Goal: Transaction & Acquisition: Purchase product/service

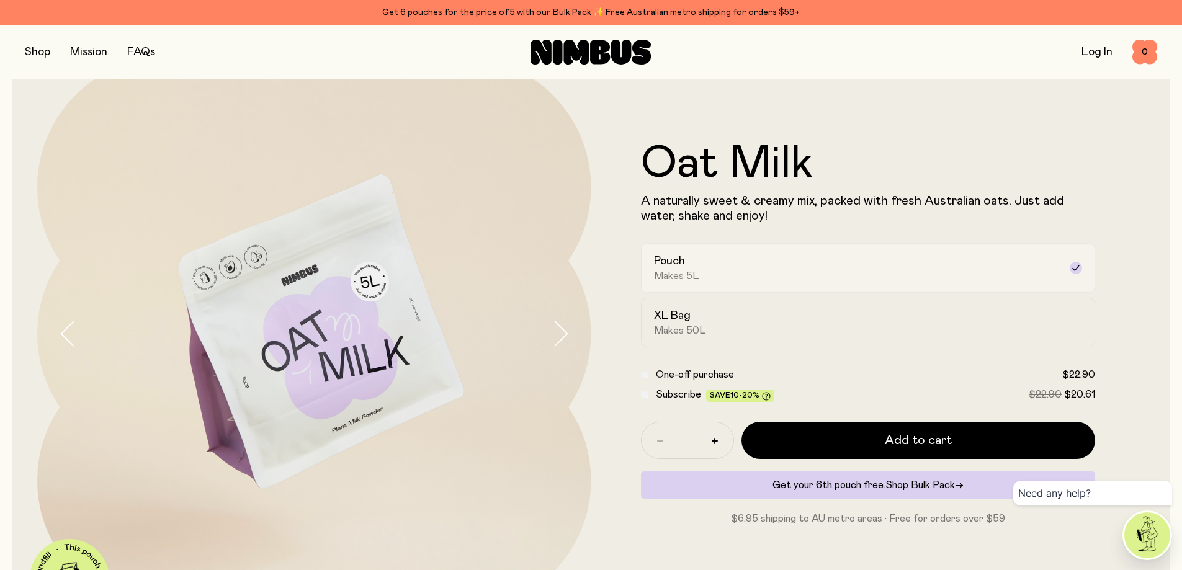
scroll to position [124, 0]
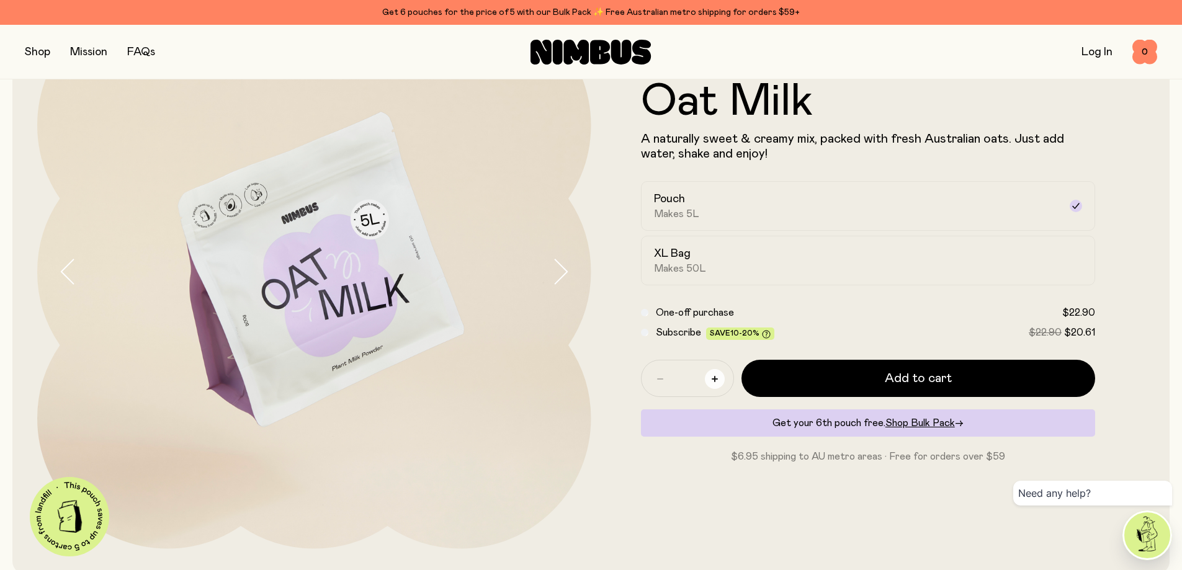
click at [717, 380] on icon "button" at bounding box center [715, 379] width 6 height 6
type input "*"
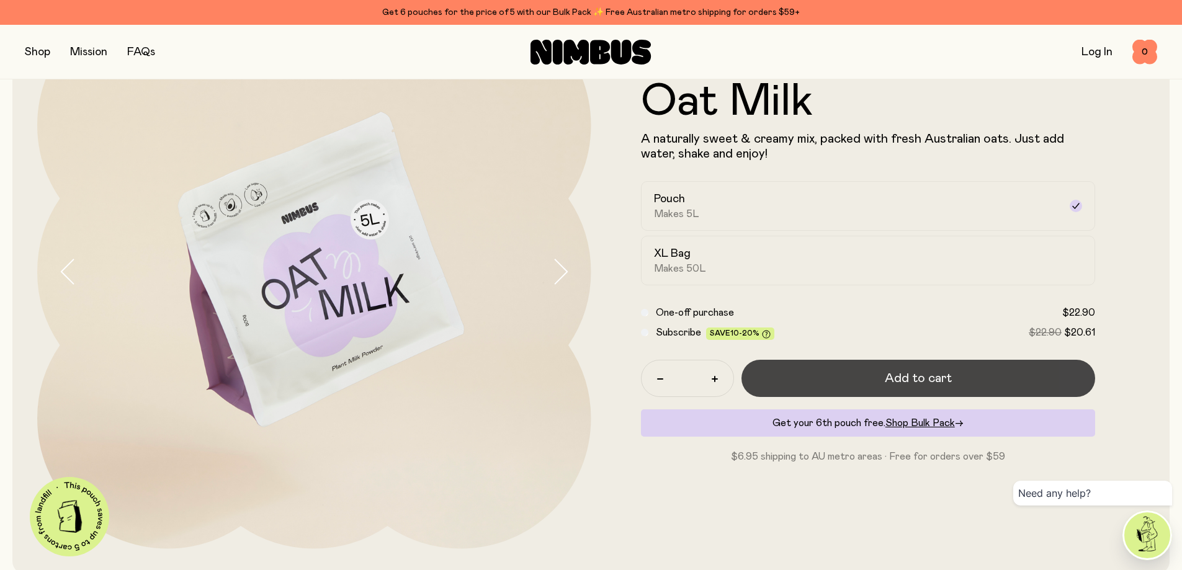
click at [818, 379] on button "Add to cart" at bounding box center [919, 378] width 354 height 37
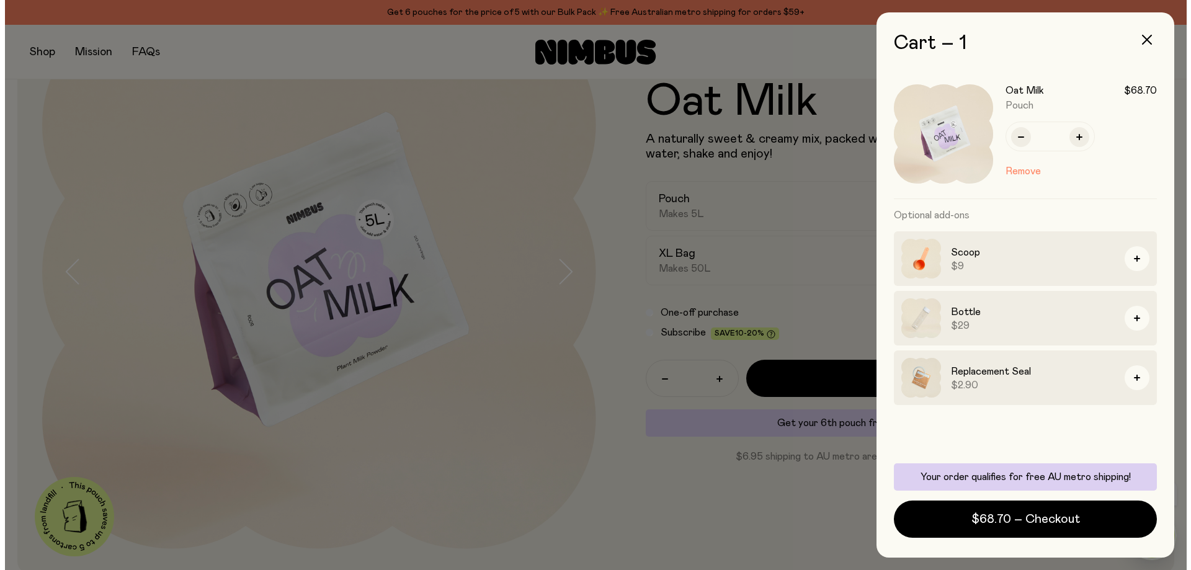
scroll to position [0, 0]
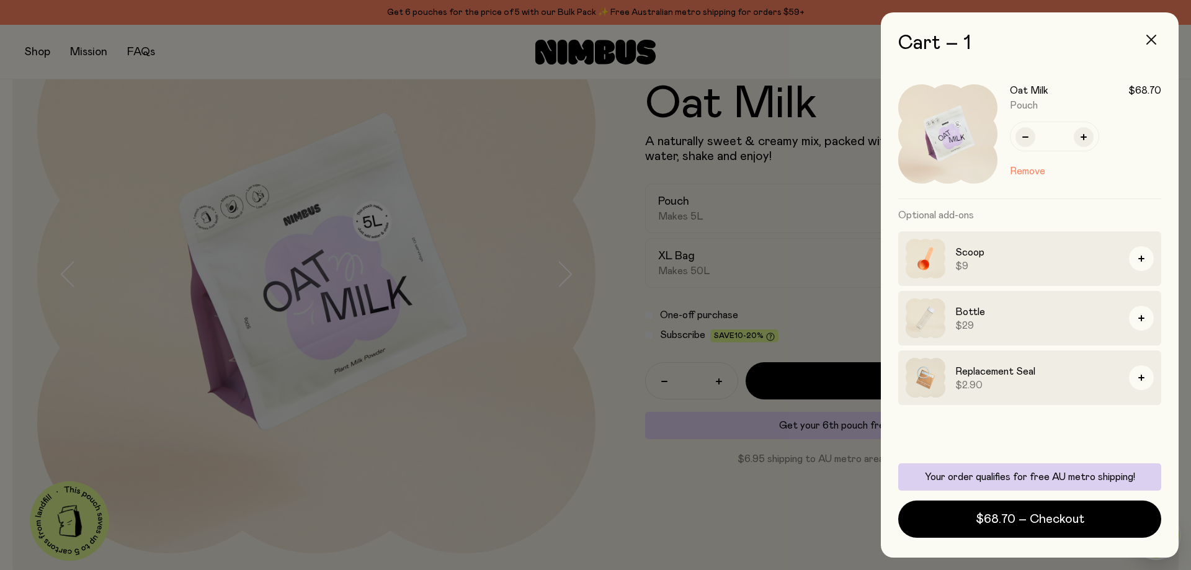
click at [1150, 34] on button "button" at bounding box center [1152, 40] width 30 height 30
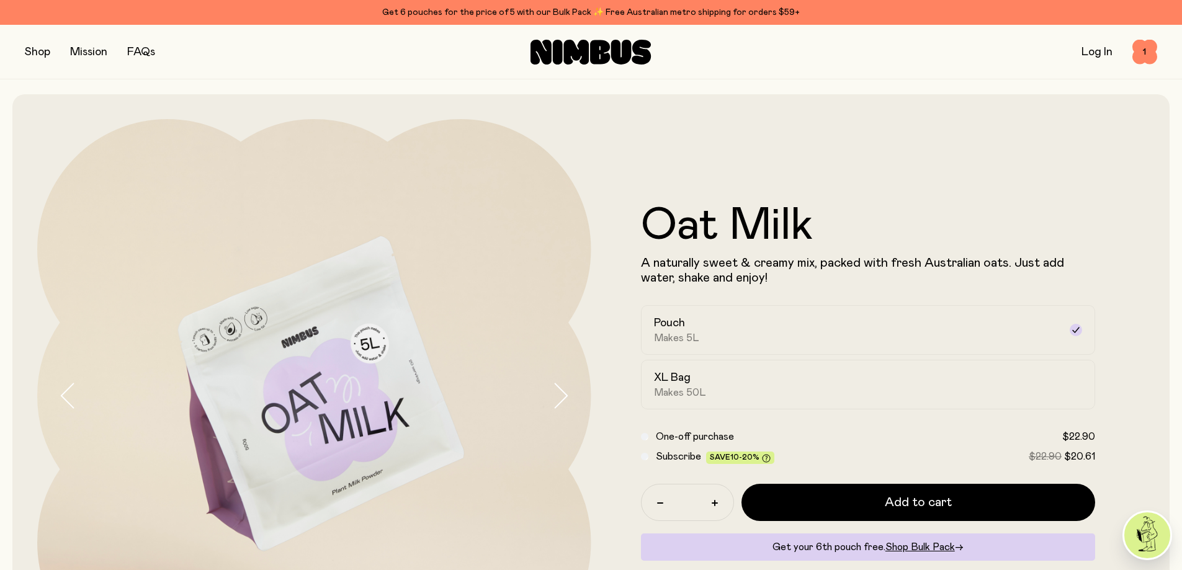
click at [40, 58] on button "button" at bounding box center [37, 51] width 25 height 17
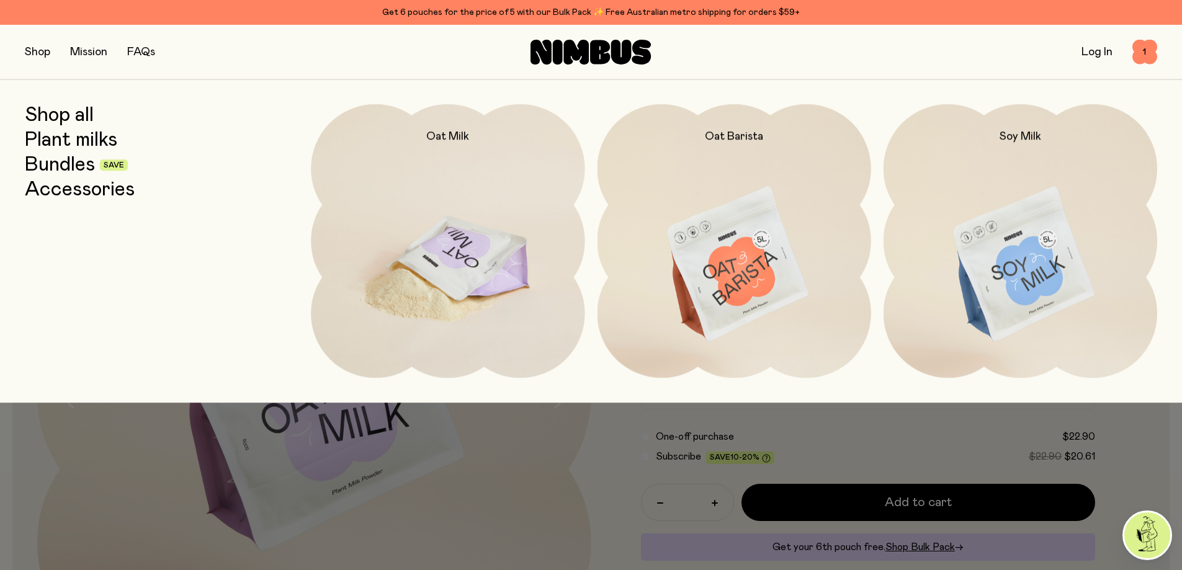
click at [484, 262] on img at bounding box center [448, 264] width 274 height 321
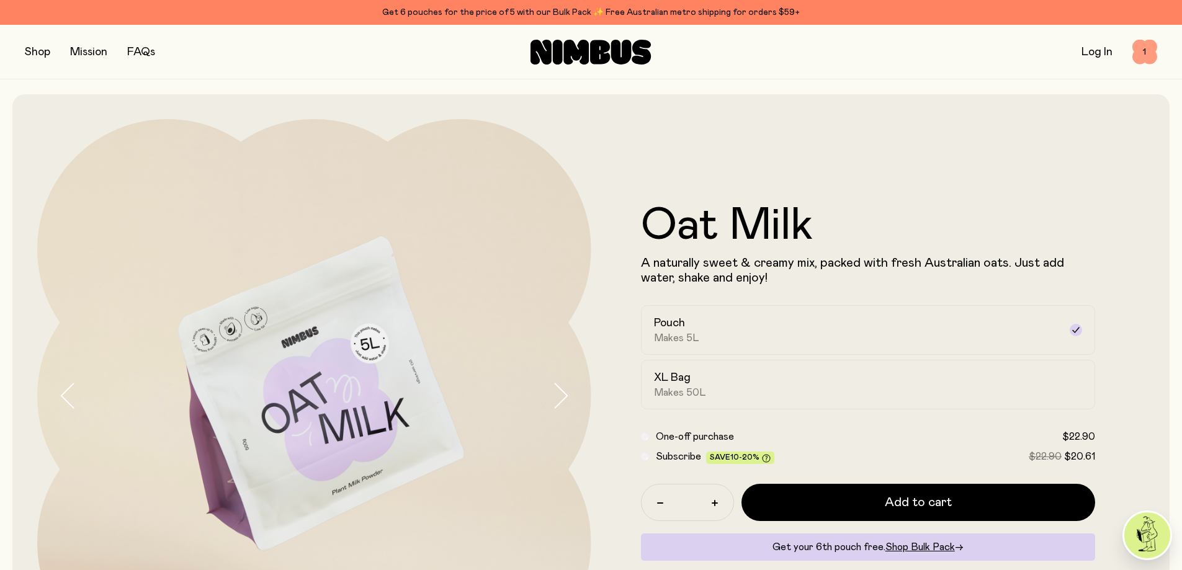
click at [1147, 57] on span "1" at bounding box center [1144, 52] width 25 height 25
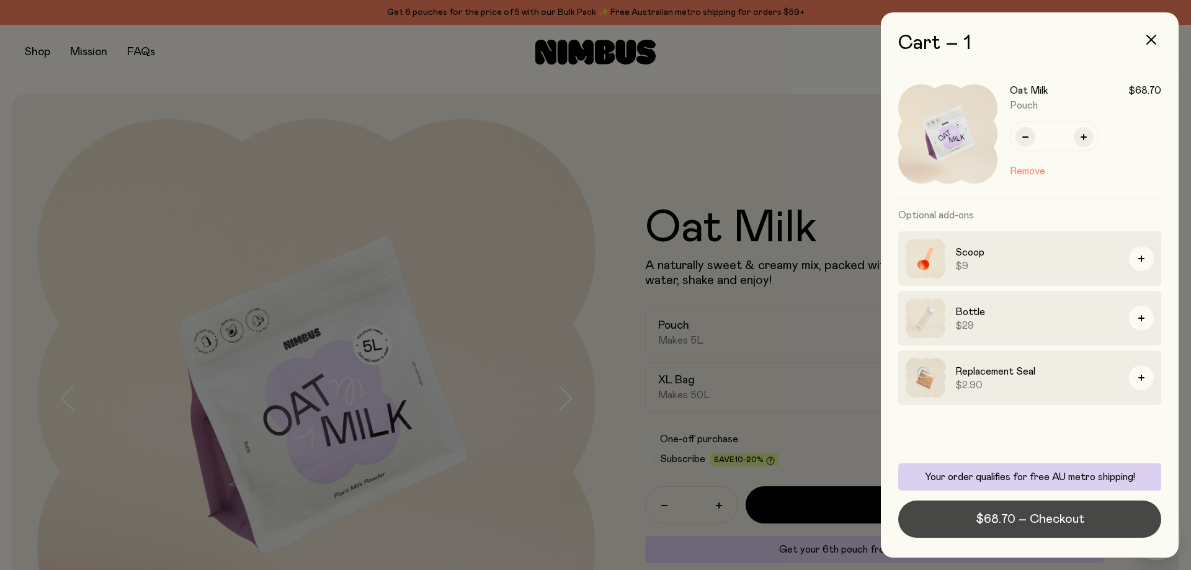
click at [1046, 514] on span "$68.70 – Checkout" at bounding box center [1030, 519] width 109 height 17
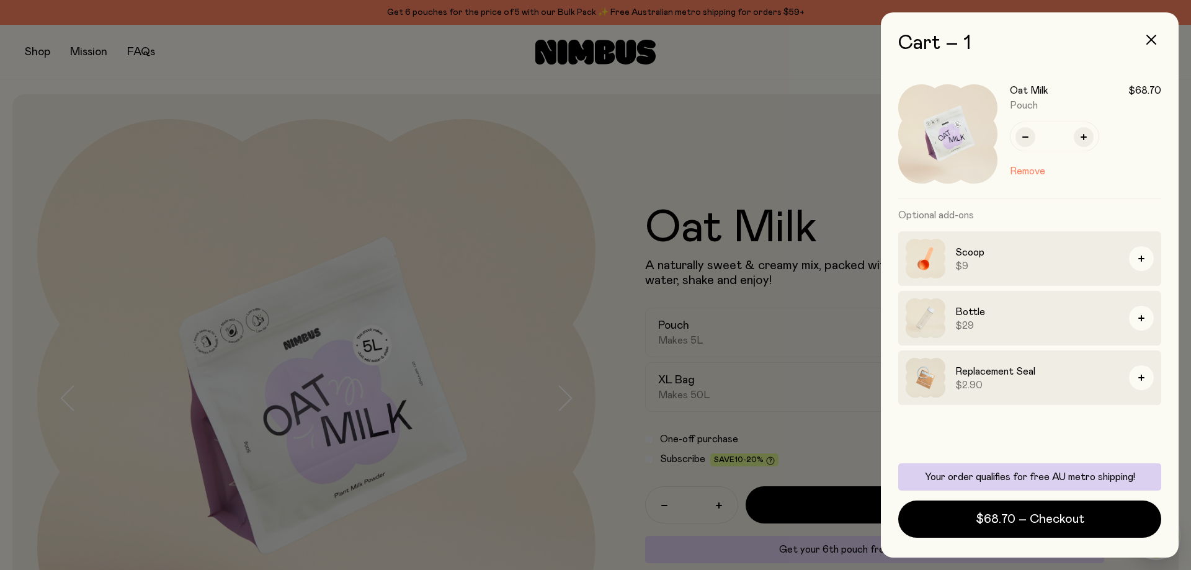
click at [308, 129] on div at bounding box center [595, 285] width 1191 height 570
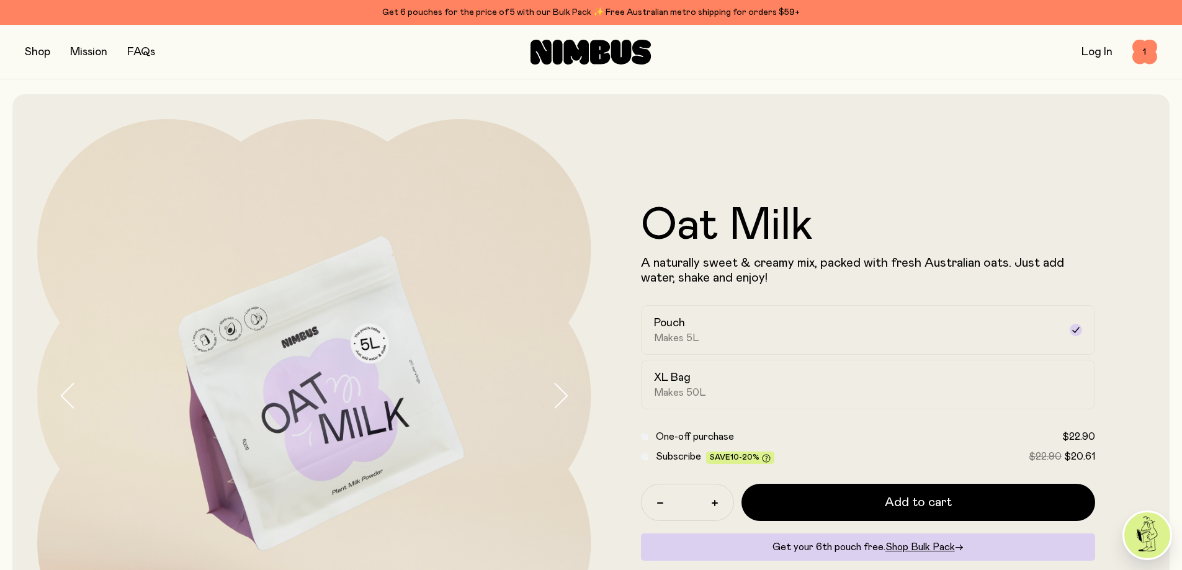
click at [40, 48] on button "button" at bounding box center [37, 51] width 25 height 17
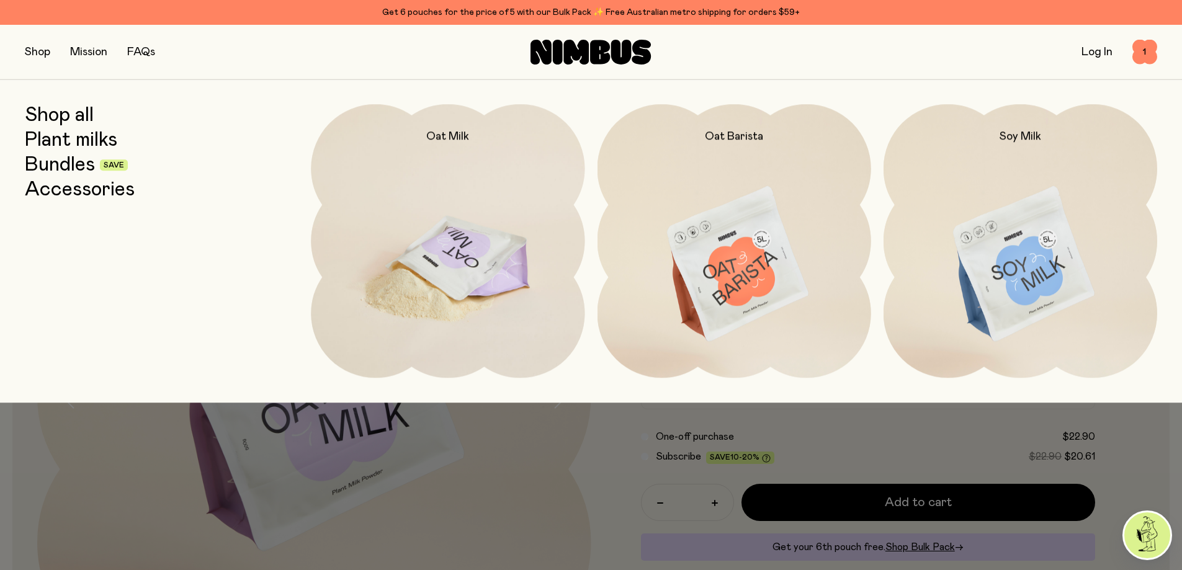
click at [421, 265] on img at bounding box center [448, 264] width 274 height 321
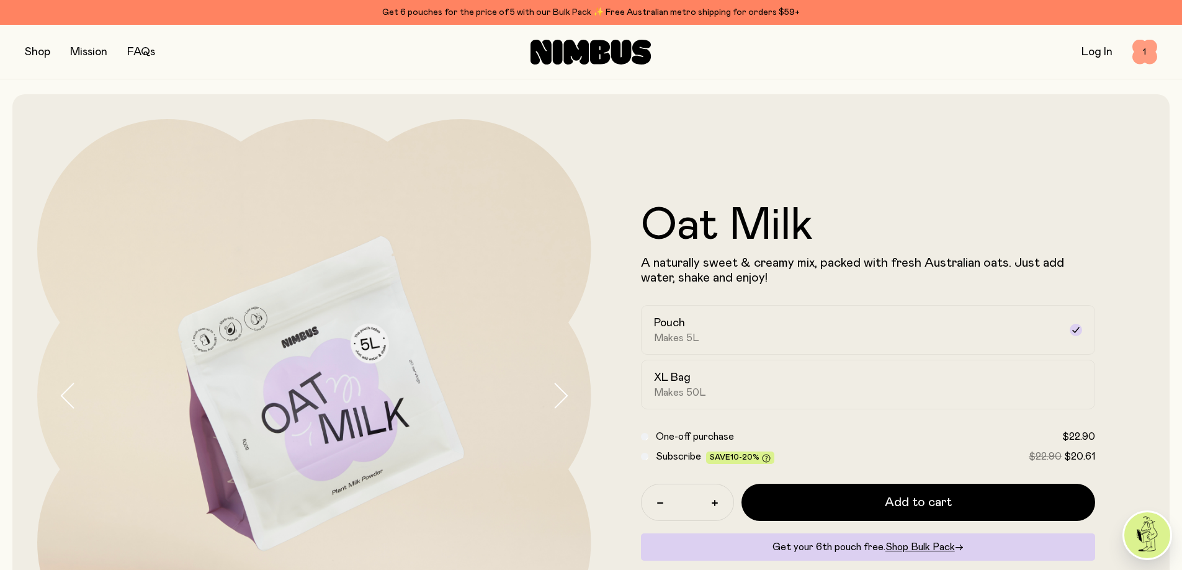
click at [1144, 52] on span "1" at bounding box center [1144, 52] width 25 height 25
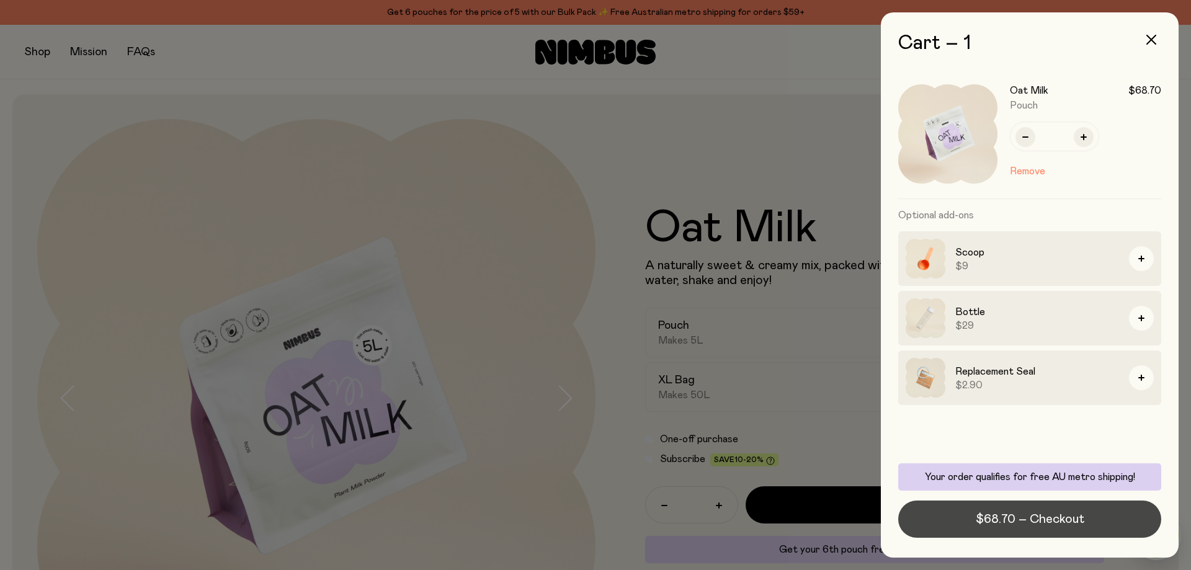
click at [1046, 521] on span "$68.70 – Checkout" at bounding box center [1030, 519] width 109 height 17
